Goal: Find specific page/section: Find specific page/section

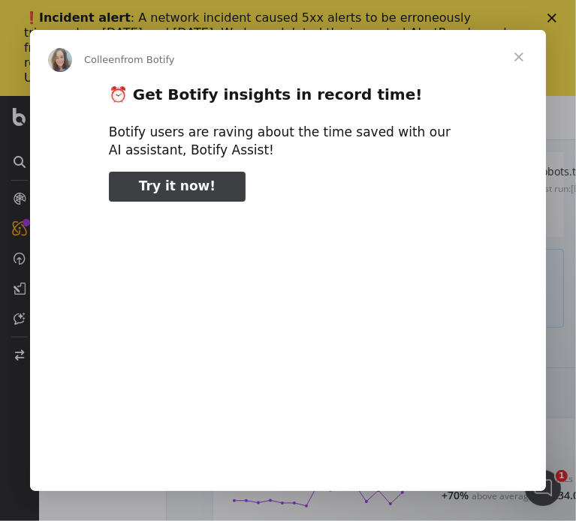
type input "238298"
click at [515, 62] on span "Close" at bounding box center [518, 57] width 54 height 54
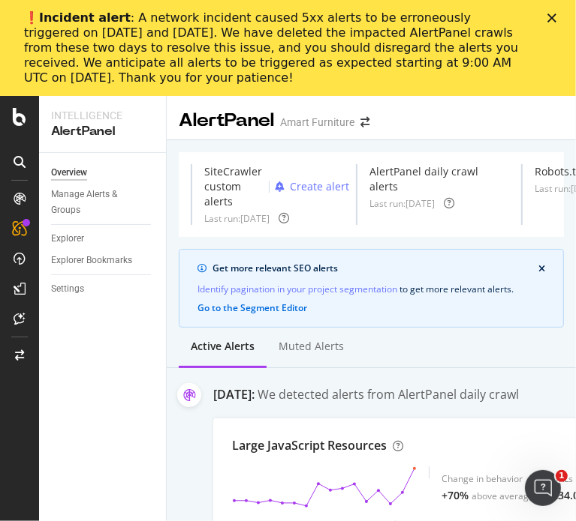
click at [549, 15] on polygon "Close" at bounding box center [551, 18] width 9 height 9
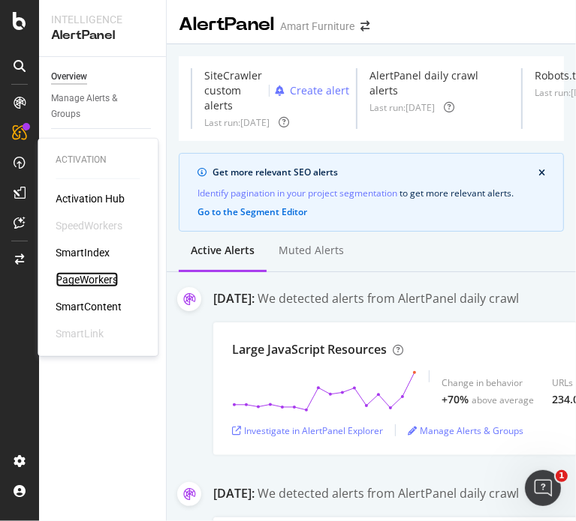
click at [86, 281] on div "PageWorkers" at bounding box center [87, 279] width 62 height 15
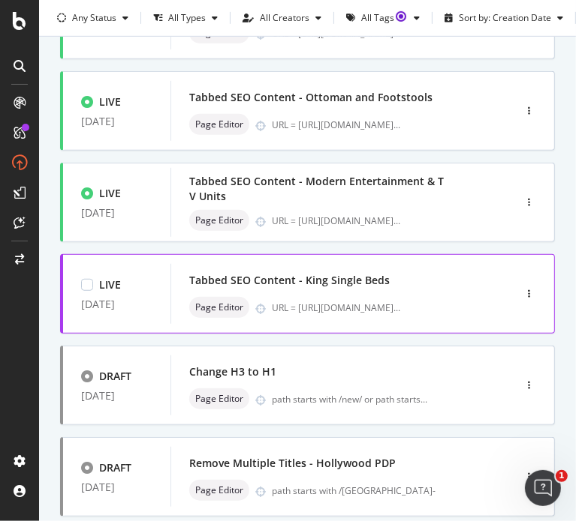
scroll to position [444, 0]
